Goal: Manage account settings

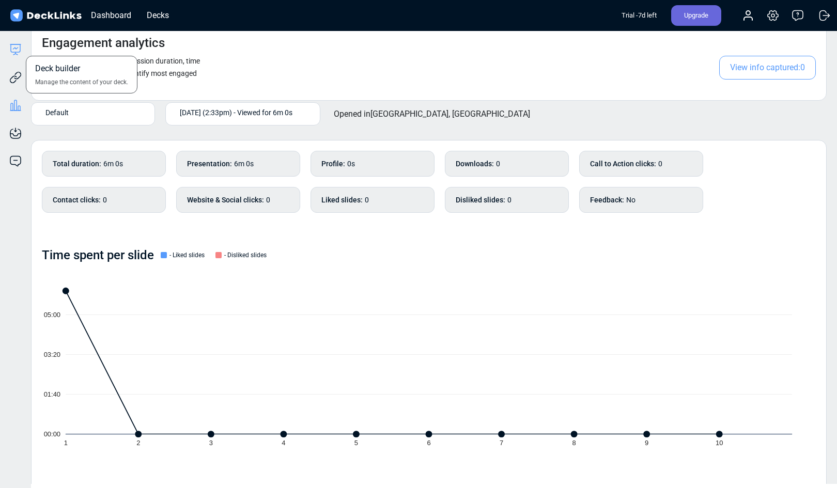
click at [14, 50] on icon at bounding box center [15, 49] width 12 height 12
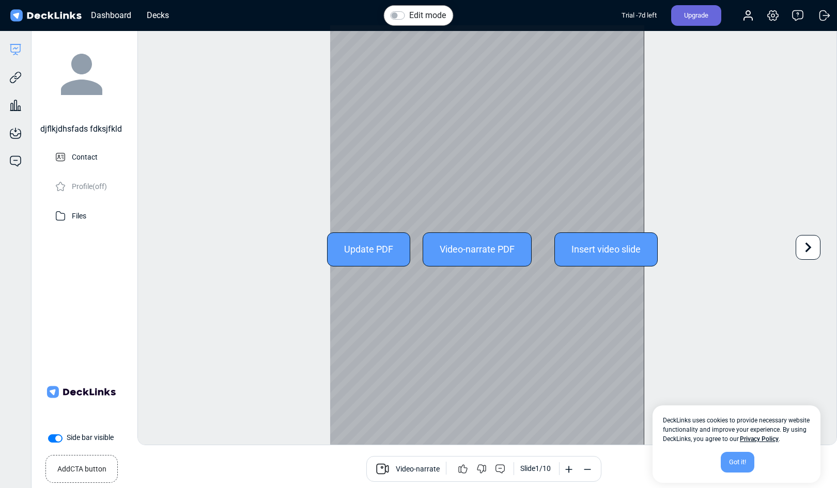
click at [459, 205] on div at bounding box center [487, 249] width 314 height 448
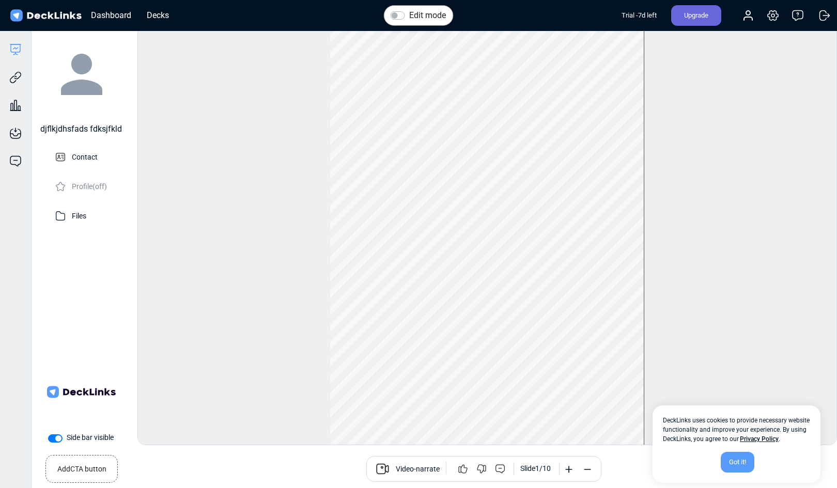
scroll to position [28, 0]
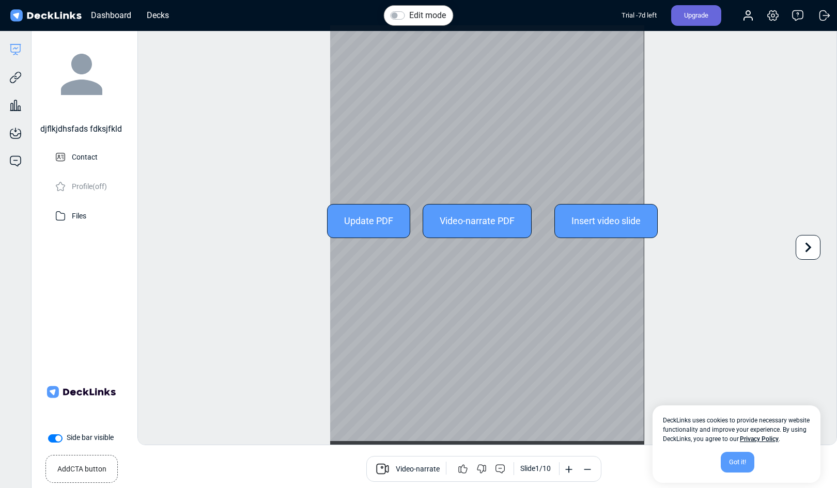
click at [805, 251] on icon at bounding box center [809, 248] width 20 height 20
click at [804, 238] on icon at bounding box center [809, 248] width 20 height 20
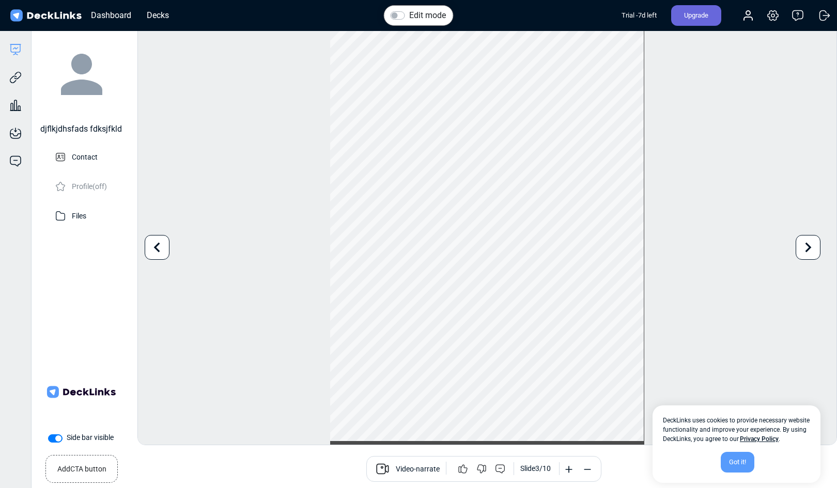
click at [800, 234] on div "Edit mode Change photo Updating this image will immediately apply to all of you…" at bounding box center [488, 235] width 700 height 421
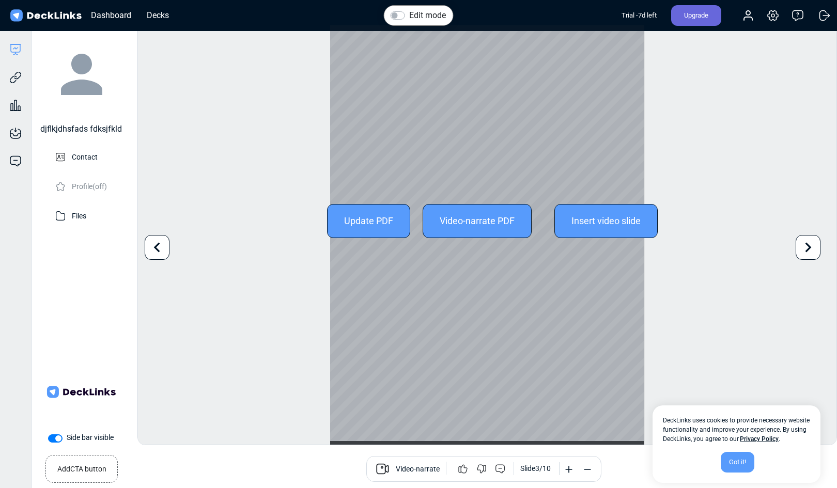
click at [806, 238] on icon at bounding box center [809, 248] width 20 height 20
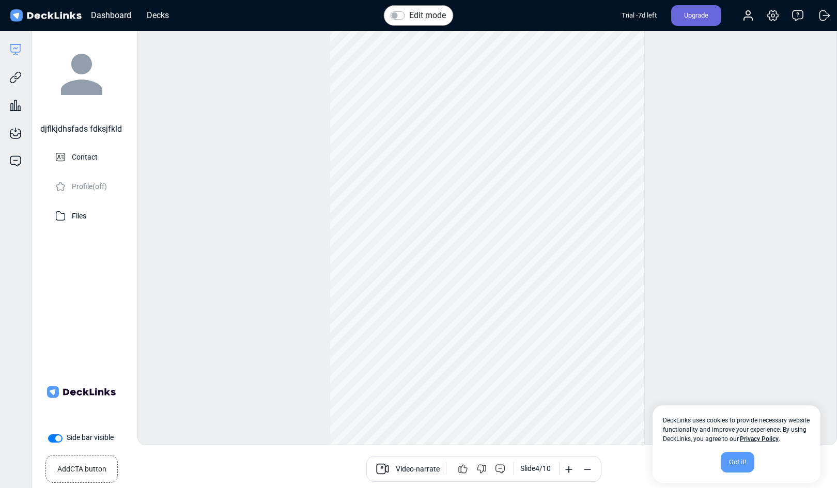
scroll to position [8, 0]
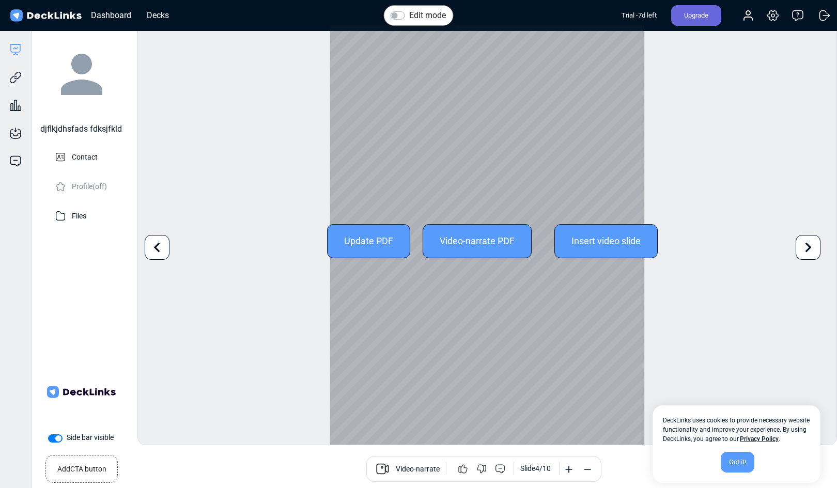
click at [808, 239] on icon at bounding box center [809, 248] width 20 height 20
click at [804, 250] on icon at bounding box center [809, 248] width 20 height 20
click at [805, 247] on icon at bounding box center [809, 248] width 20 height 20
click at [805, 247] on div "Edit mode Change photo Updating this image will immediately apply to all of you…" at bounding box center [488, 235] width 700 height 421
click at [805, 247] on icon at bounding box center [809, 248] width 20 height 20
